Goal: Find specific page/section: Find specific page/section

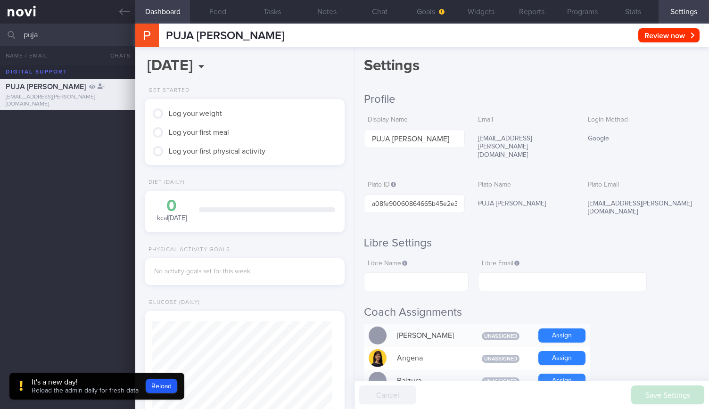
scroll to position [-427, 0]
type input "[PERSON_NAME]"
click at [46, 119] on span "[PERSON_NAME]" at bounding box center [34, 121] width 57 height 8
type input "[DATE]"
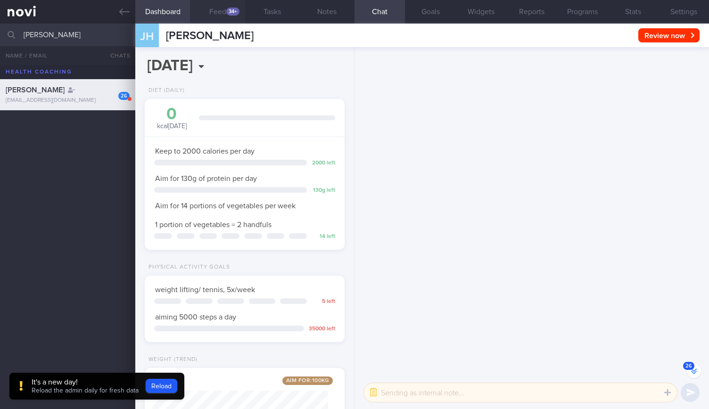
scroll to position [-1345, 0]
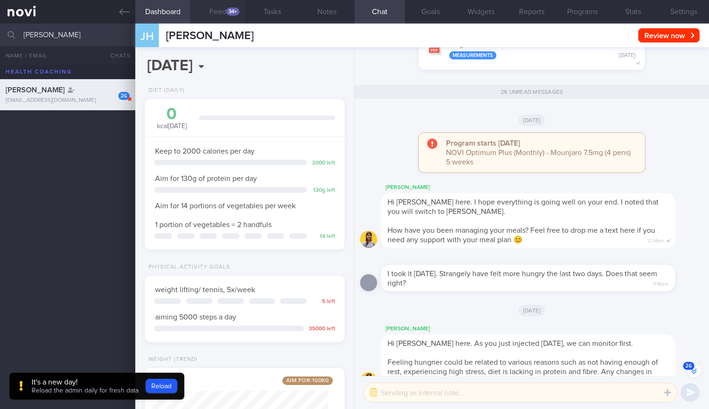
click at [219, 8] on button "Feed 34+" at bounding box center [217, 12] width 55 height 24
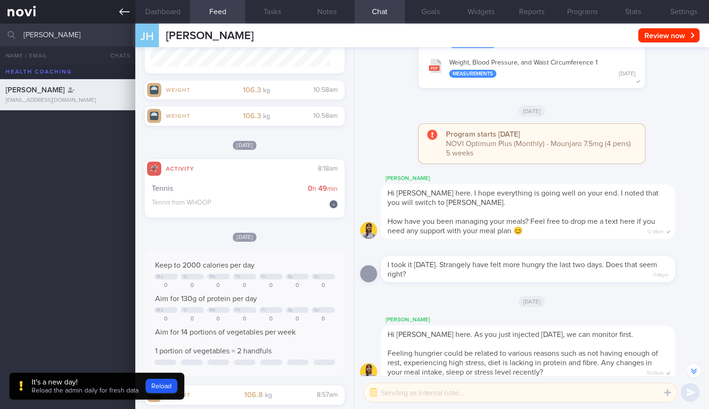
click at [124, 19] on link at bounding box center [67, 12] width 135 height 24
